Goal: Transaction & Acquisition: Purchase product/service

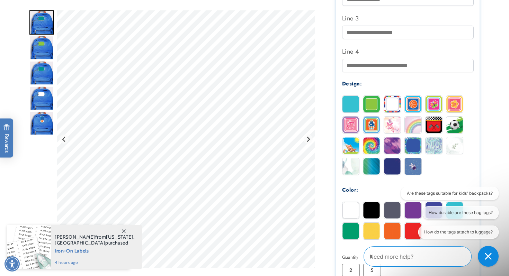
scroll to position [312, 0]
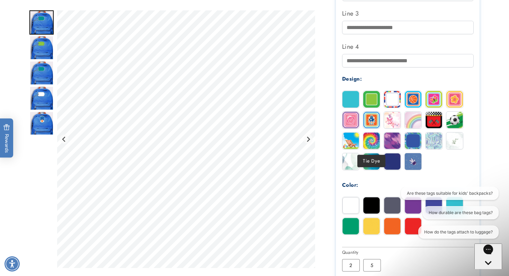
click at [363, 144] on img at bounding box center [371, 141] width 17 height 17
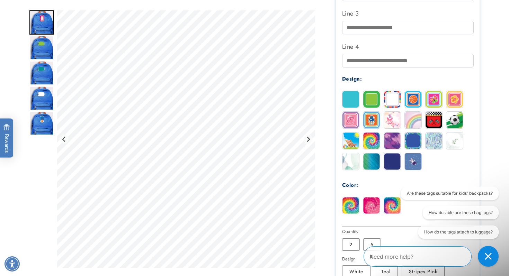
click at [367, 144] on img at bounding box center [371, 141] width 17 height 17
click at [392, 143] on img at bounding box center [392, 141] width 17 height 17
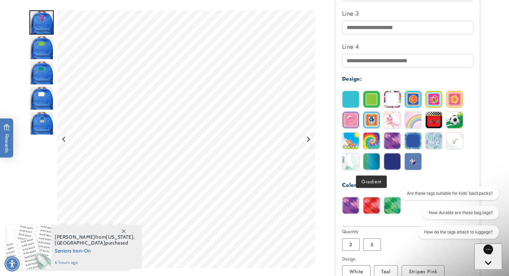
click at [368, 165] on img at bounding box center [371, 161] width 17 height 17
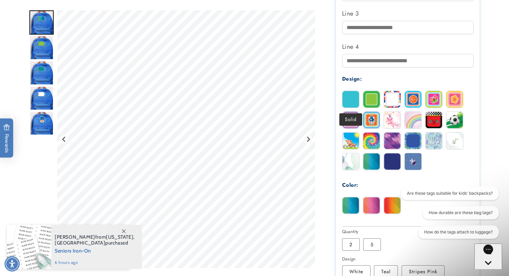
click at [352, 101] on img at bounding box center [350, 99] width 17 height 17
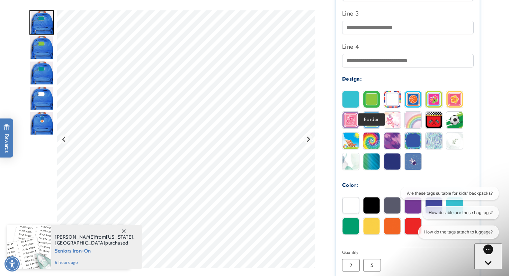
click at [374, 102] on img at bounding box center [371, 99] width 17 height 17
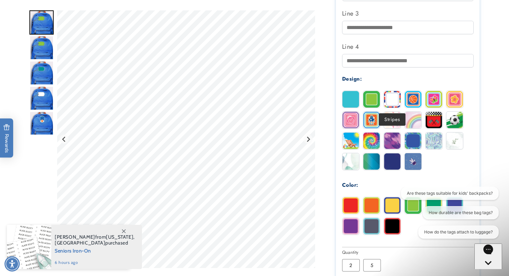
click at [388, 102] on img at bounding box center [392, 99] width 17 height 17
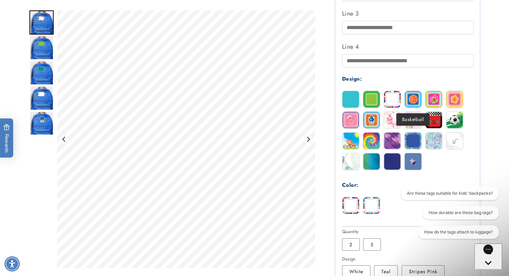
click at [414, 99] on img at bounding box center [413, 99] width 17 height 17
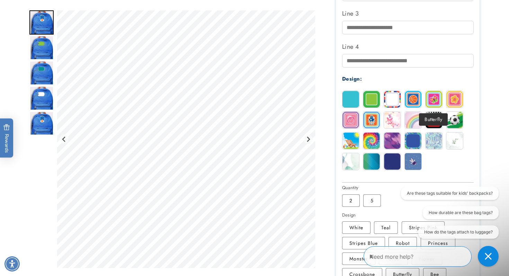
click at [431, 100] on img at bounding box center [433, 99] width 17 height 17
click at [374, 123] on img at bounding box center [371, 120] width 17 height 17
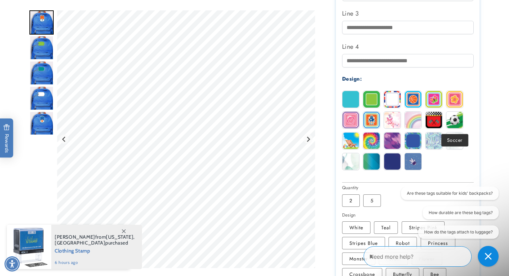
click at [452, 121] on img at bounding box center [454, 120] width 17 height 17
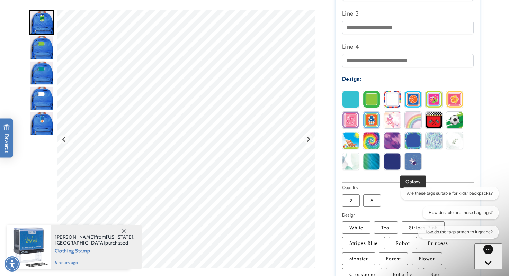
click at [411, 167] on img at bounding box center [413, 161] width 17 height 17
click at [394, 167] on img at bounding box center [392, 161] width 17 height 17
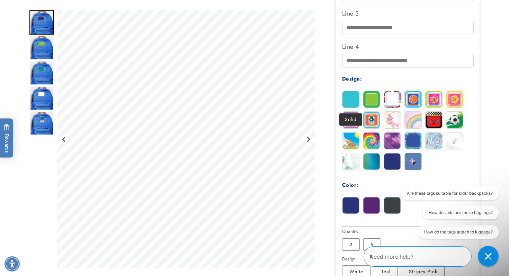
click at [353, 105] on img at bounding box center [350, 99] width 17 height 17
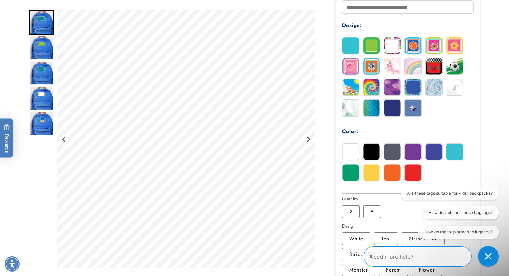
scroll to position [366, 0]
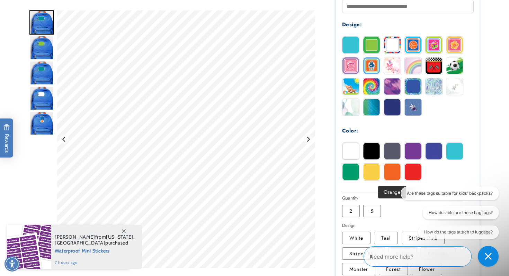
click at [391, 179] on img at bounding box center [392, 172] width 17 height 17
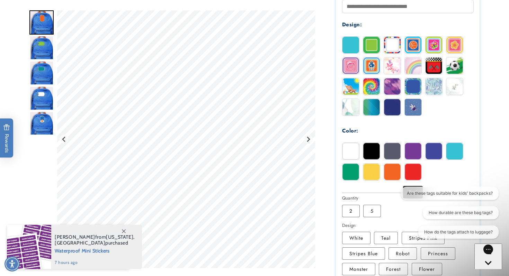
click at [412, 175] on img at bounding box center [413, 172] width 17 height 17
click at [373, 176] on img at bounding box center [371, 172] width 17 height 17
click at [437, 153] on img at bounding box center [433, 151] width 17 height 17
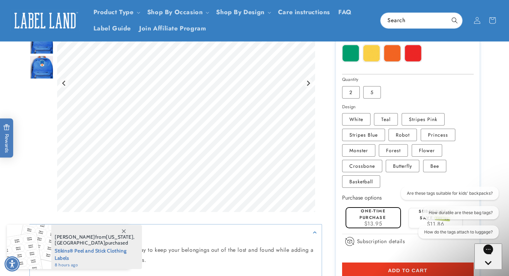
scroll to position [481, 0]
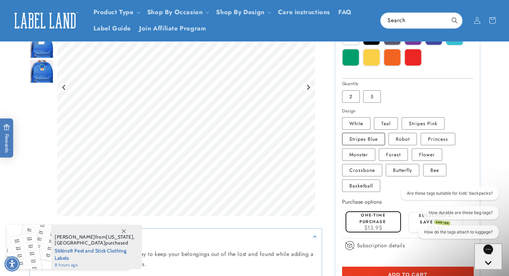
click at [362, 141] on label "Stripes Blue Variant sold out or unavailable" at bounding box center [363, 139] width 43 height 12
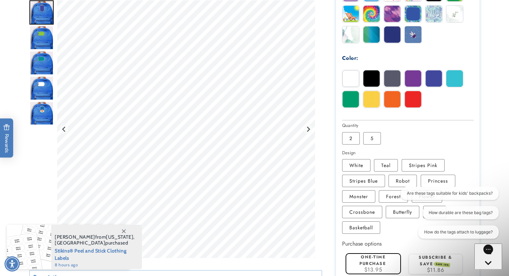
scroll to position [439, 0]
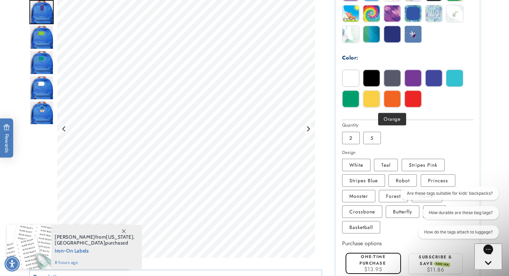
click at [390, 105] on img at bounding box center [392, 99] width 17 height 17
click at [378, 177] on label "Stripes Blue Variant sold out or unavailable" at bounding box center [363, 180] width 43 height 12
click at [420, 166] on label "Stripes Pink Variant sold out or unavailable" at bounding box center [423, 165] width 43 height 12
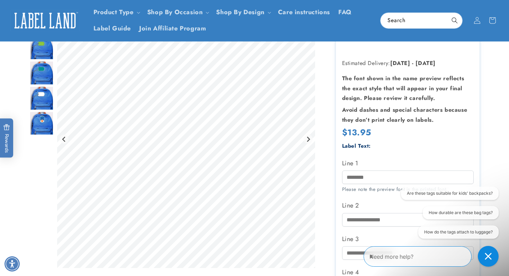
scroll to position [85, 0]
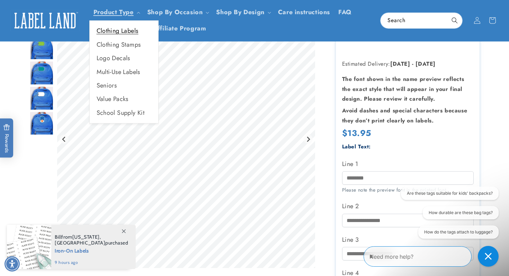
click at [126, 30] on link "Clothing Labels" at bounding box center [124, 31] width 69 height 14
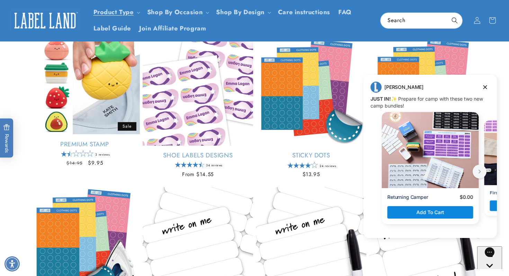
scroll to position [199, 0]
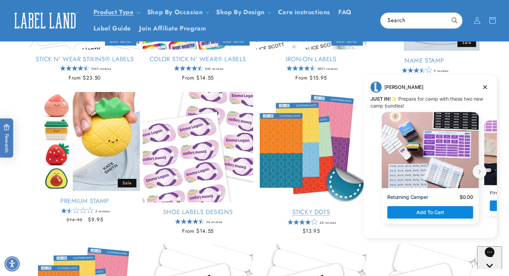
click at [307, 208] on link "Sticky Dots" at bounding box center [311, 212] width 110 height 8
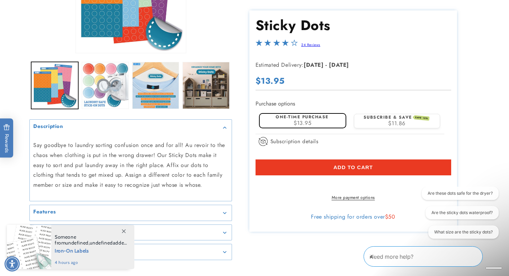
scroll to position [147, 0]
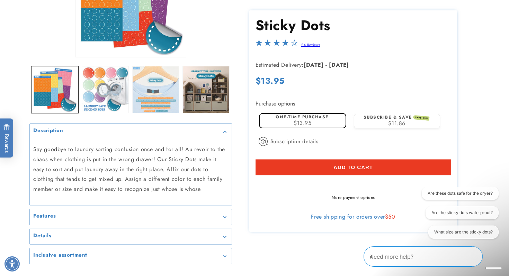
click at [162, 109] on button "Load image 3 in gallery view" at bounding box center [155, 89] width 47 height 47
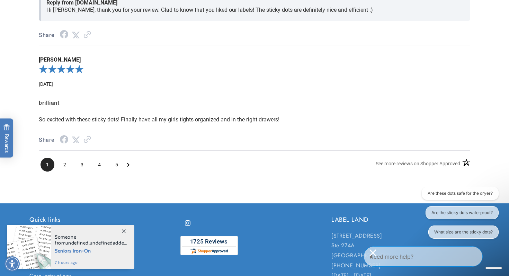
scroll to position [876, 0]
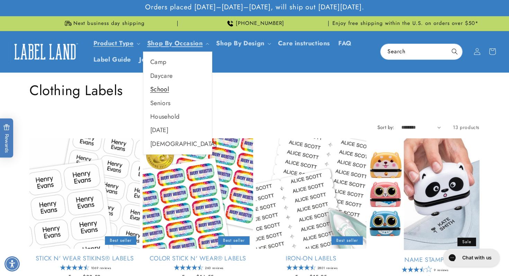
click at [161, 87] on link "School" at bounding box center [177, 90] width 69 height 14
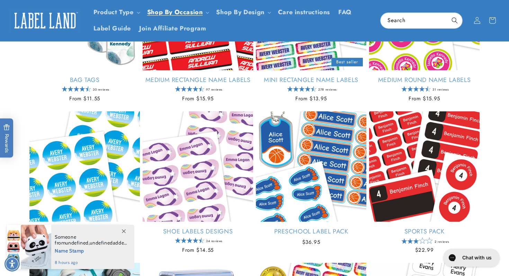
scroll to position [483, 0]
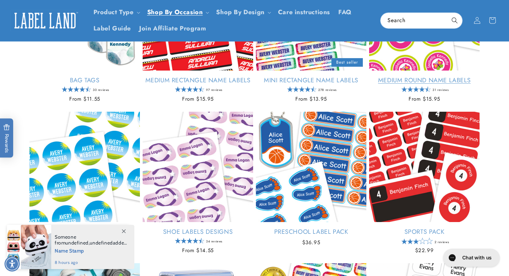
click at [408, 82] on link "Medium Round Name Labels" at bounding box center [424, 81] width 110 height 8
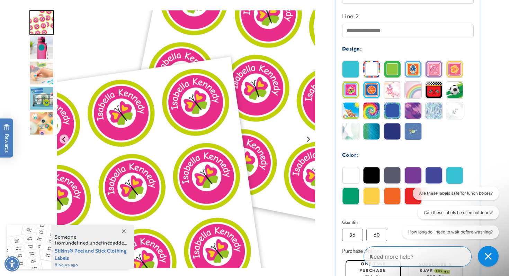
scroll to position [274, 0]
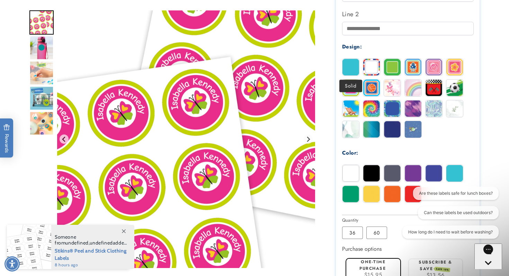
click at [349, 68] on img at bounding box center [350, 67] width 17 height 17
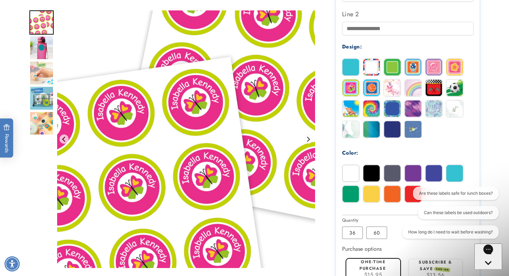
click at [349, 68] on img at bounding box center [350, 67] width 17 height 17
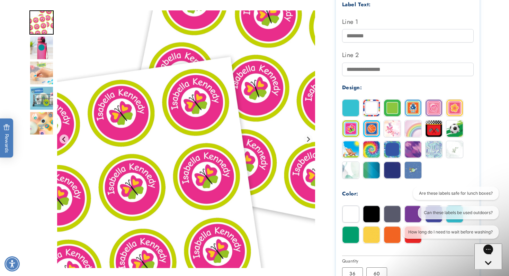
scroll to position [234, 0]
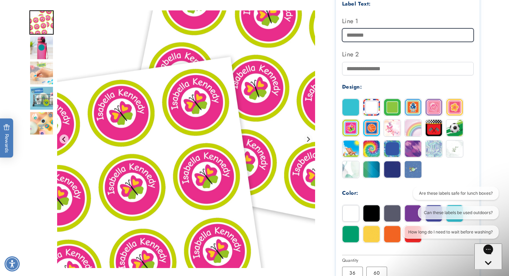
click at [368, 38] on input "Line 1" at bounding box center [408, 35] width 132 height 14
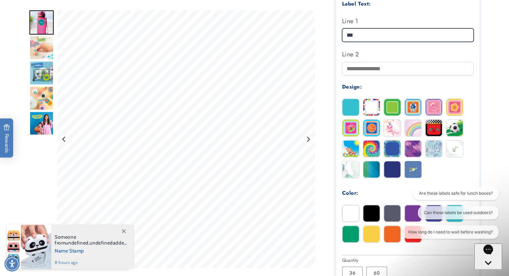
type input "***"
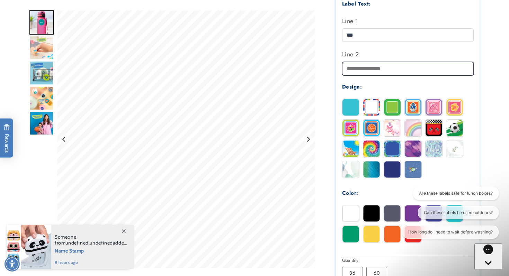
click at [362, 70] on input "Line 2" at bounding box center [408, 69] width 132 height 14
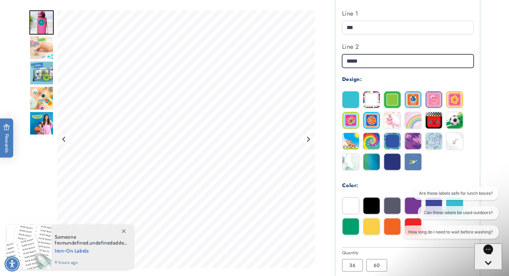
scroll to position [243, 0]
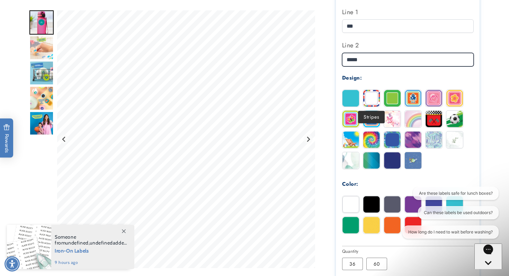
type input "*****"
click at [376, 98] on img at bounding box center [371, 98] width 17 height 17
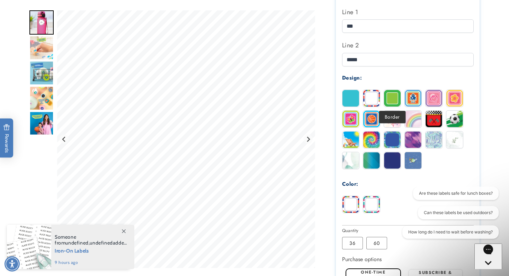
click at [399, 98] on img at bounding box center [392, 98] width 17 height 17
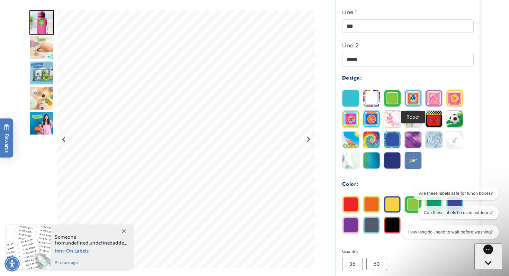
click at [415, 99] on img at bounding box center [413, 98] width 17 height 17
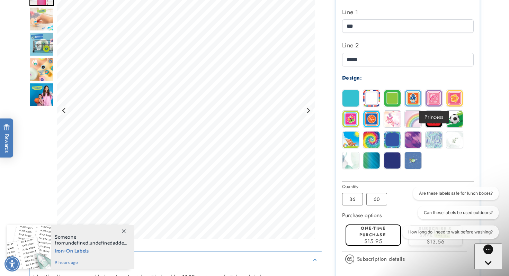
click at [429, 99] on img at bounding box center [433, 98] width 17 height 17
click at [450, 99] on img at bounding box center [454, 98] width 17 height 17
click at [374, 117] on img at bounding box center [371, 119] width 17 height 17
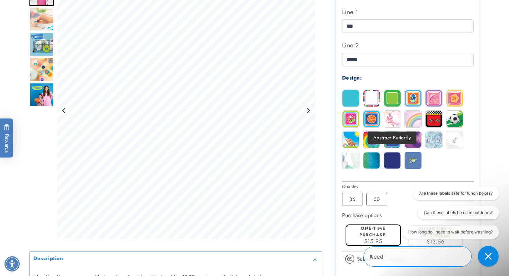
click at [396, 119] on img at bounding box center [392, 119] width 17 height 17
click at [430, 122] on img at bounding box center [433, 119] width 17 height 17
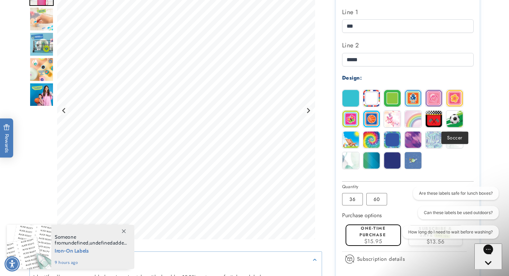
click at [451, 122] on img at bounding box center [454, 119] width 17 height 17
click at [428, 119] on img at bounding box center [433, 119] width 17 height 17
click at [457, 118] on img at bounding box center [454, 119] width 17 height 17
click at [357, 147] on img at bounding box center [350, 140] width 17 height 17
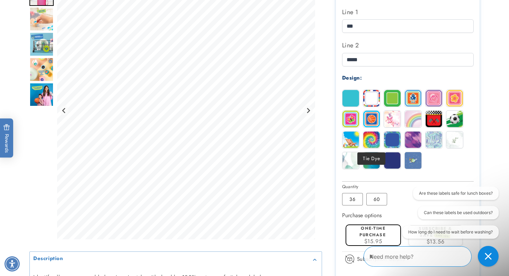
click at [369, 140] on img at bounding box center [371, 140] width 17 height 17
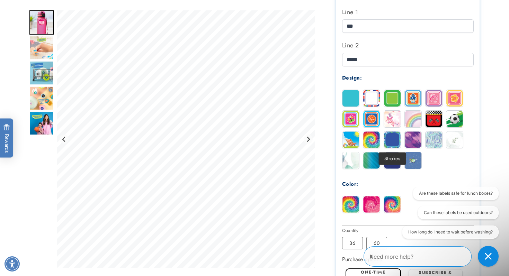
click at [396, 143] on img at bounding box center [392, 140] width 17 height 17
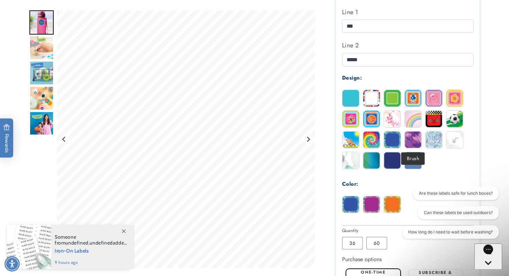
click at [415, 143] on img at bounding box center [413, 140] width 17 height 17
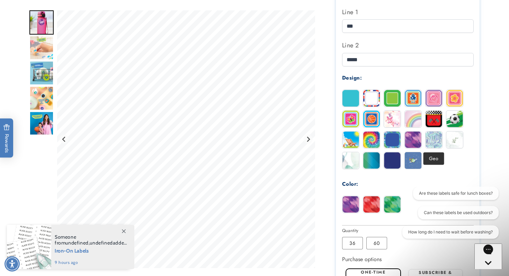
click at [436, 142] on img at bounding box center [433, 140] width 17 height 17
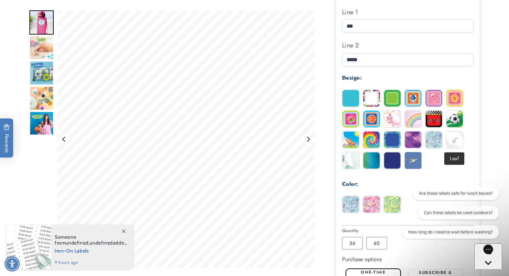
click at [455, 142] on img at bounding box center [454, 140] width 17 height 17
